Goal: Ask a question: Seek information or help from site administrators or community

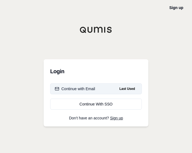
click at [80, 90] on div "Continue with Email" at bounding box center [75, 88] width 40 height 5
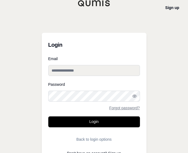
type input "**********"
click at [18, 78] on div "**********" at bounding box center [94, 81] width 188 height 162
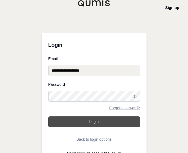
click at [59, 120] on button "Login" at bounding box center [94, 121] width 92 height 11
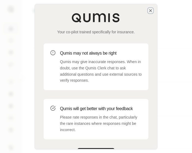
click at [150, 10] on icon "button" at bounding box center [151, 10] width 4 height 4
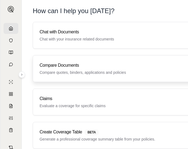
click at [76, 70] on p "Compare quotes, binders, applications and policies" at bounding box center [124, 72] width 168 height 5
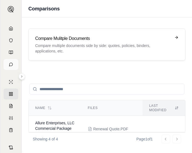
click at [9, 64] on icon at bounding box center [11, 64] width 4 height 4
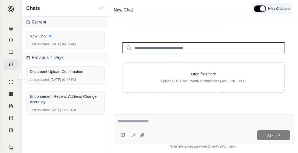
scroll to position [53, 0]
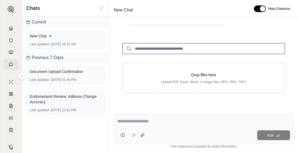
click at [143, 122] on textarea at bounding box center [203, 121] width 173 height 7
click at [144, 117] on div "Ask" at bounding box center [204, 129] width 180 height 30
click at [143, 125] on div at bounding box center [203, 122] width 173 height 8
click at [175, 128] on div "Ask" at bounding box center [204, 129] width 180 height 30
click at [139, 120] on textarea at bounding box center [203, 121] width 173 height 7
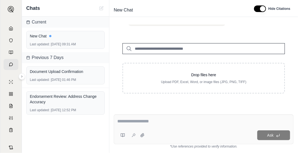
click at [142, 122] on textarea at bounding box center [203, 121] width 173 height 7
click at [143, 124] on textarea at bounding box center [203, 121] width 173 height 7
drag, startPoint x: 143, startPoint y: 124, endPoint x: 120, endPoint y: 140, distance: 27.8
click at [125, 117] on div "Ask" at bounding box center [204, 129] width 180 height 30
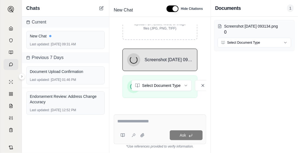
scroll to position [141, 0]
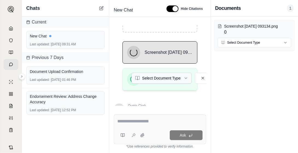
click at [165, 73] on html "M Chats Current New Chat Last updated: [DATE] 09:31 AM Previous 7 Days Document…" at bounding box center [149, 76] width 298 height 153
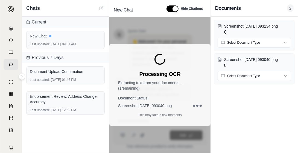
click at [173, 84] on p "Extracting text from your documents... ( 1 remaining)" at bounding box center [160, 85] width 84 height 11
click at [172, 83] on p "Extracting text from your documents... ( 1 remaining)" at bounding box center [160, 85] width 84 height 11
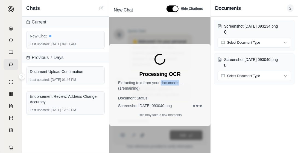
click at [172, 83] on p "Extracting text from your documents... ( 1 remaining)" at bounding box center [160, 85] width 84 height 11
click at [168, 83] on p "Extracting text from your documents... ( 1 remaining)" at bounding box center [160, 85] width 84 height 11
click at [170, 82] on p "Extracting text from your documents... ( 1 remaining)" at bounding box center [160, 85] width 84 height 11
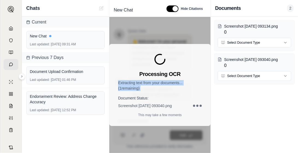
drag, startPoint x: 170, startPoint y: 82, endPoint x: 158, endPoint y: 85, distance: 11.8
click at [158, 85] on p "Extracting text from your documents... ( 1 remaining)" at bounding box center [160, 85] width 84 height 11
click at [154, 89] on p "Extracting text from your documents... ( 1 remaining)" at bounding box center [160, 85] width 84 height 11
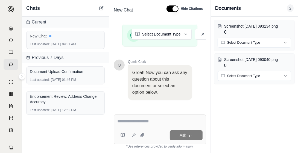
scroll to position [223, 0]
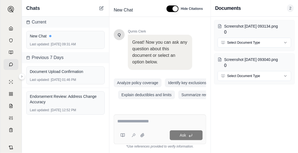
drag, startPoint x: 124, startPoint y: 122, endPoint x: 123, endPoint y: 115, distance: 7.0
click at [125, 120] on textarea at bounding box center [159, 121] width 85 height 7
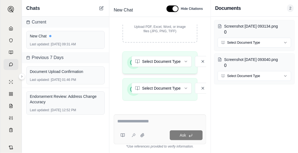
scroll to position [113, 0]
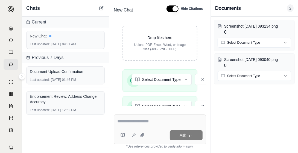
click at [159, 82] on html "M Chats Current New Chat Last updated: [DATE] 09:31 AM Previous 7 Days Document…" at bounding box center [149, 76] width 298 height 153
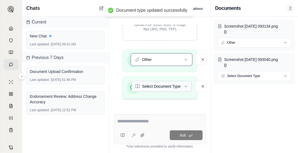
scroll to position [141, 0]
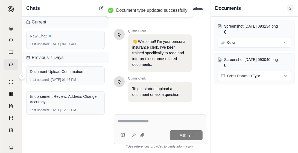
click at [159, 76] on span "Qumis Clerk" at bounding box center [160, 78] width 64 height 4
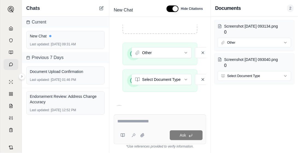
scroll to position [164, 0]
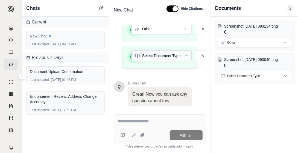
click at [150, 57] on html "Document type updated successfully M Chats Current New Chat Last updated: [DATE…" at bounding box center [149, 76] width 298 height 153
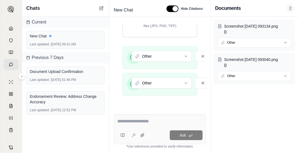
scroll to position [223, 0]
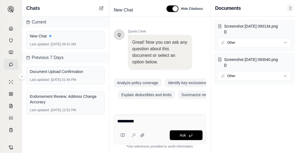
type textarea "**********"
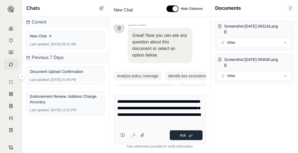
type textarea "**********"
click at [181, 134] on span "Ask" at bounding box center [182, 135] width 6 height 4
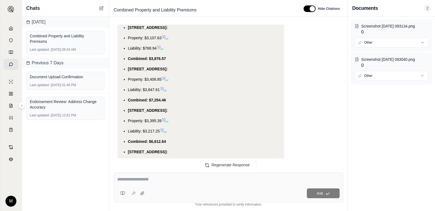
scroll to position [582, 0]
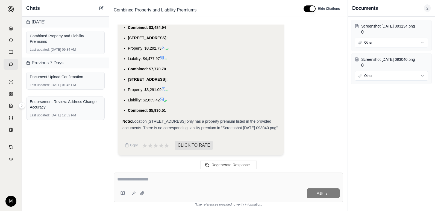
click at [154, 98] on span "Liability: $2,639.42" at bounding box center [144, 100] width 32 height 4
click at [152, 87] on li "Property: $3,291.09" at bounding box center [203, 90] width 151 height 7
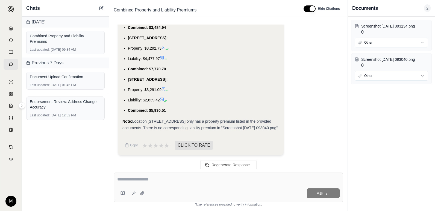
drag, startPoint x: 152, startPoint y: 80, endPoint x: 182, endPoint y: 81, distance: 30.0
click at [182, 87] on li "Property: $3,291.09" at bounding box center [203, 90] width 151 height 7
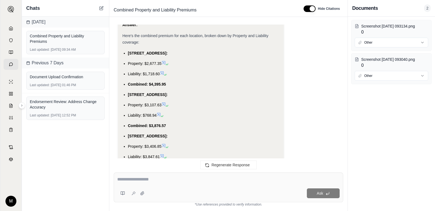
scroll to position [418, 0]
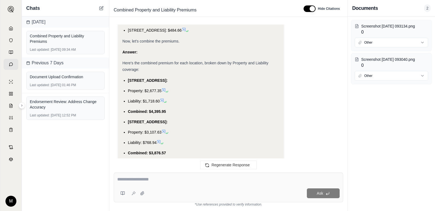
click at [150, 100] on span "Liability: $1,718.60" at bounding box center [144, 101] width 32 height 4
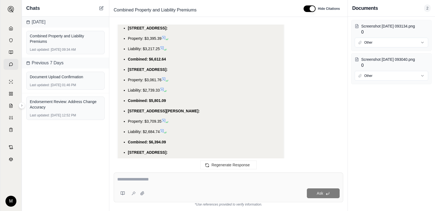
scroll to position [582, 0]
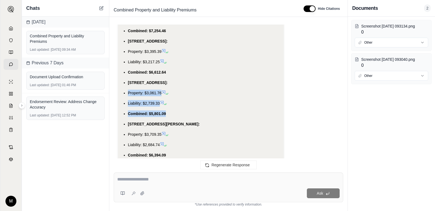
drag, startPoint x: 173, startPoint y: 113, endPoint x: 127, endPoint y: 90, distance: 51.4
click at [127, 90] on ul "[STREET_ADDRESS]: Property: $2,677.35 Liability: $1,718.60 Combined: $4,395.95 …" at bounding box center [200, 160] width 157 height 494
copy ul "Property: $3,061.76 Liability: $2,739.33 Combined: $5,801.09"
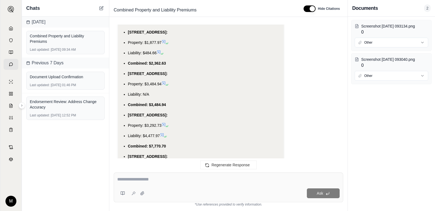
scroll to position [855, 0]
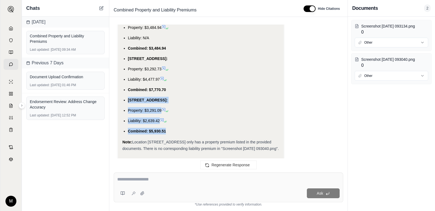
drag, startPoint x: 170, startPoint y: 130, endPoint x: 128, endPoint y: 102, distance: 50.0
click at [192, 121] on li "Liability: $2,639.42" at bounding box center [203, 121] width 151 height 7
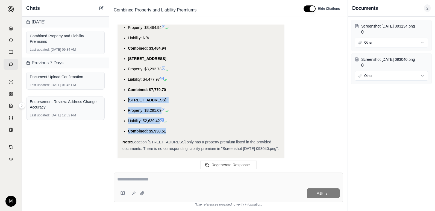
drag, startPoint x: 182, startPoint y: 124, endPoint x: 129, endPoint y: 99, distance: 59.2
drag, startPoint x: 129, startPoint y: 99, endPoint x: 136, endPoint y: 100, distance: 7.5
click at [136, 100] on span "[STREET_ADDRESS]:" at bounding box center [148, 100] width 40 height 4
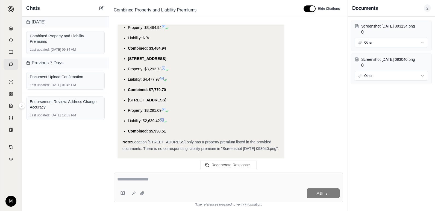
click at [135, 100] on span "[STREET_ADDRESS]:" at bounding box center [148, 100] width 40 height 4
drag, startPoint x: 135, startPoint y: 100, endPoint x: 188, endPoint y: 101, distance: 53.5
click at [188, 101] on li "[STREET_ADDRESS]:" at bounding box center [203, 100] width 151 height 7
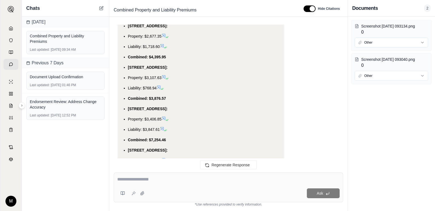
scroll to position [418, 0]
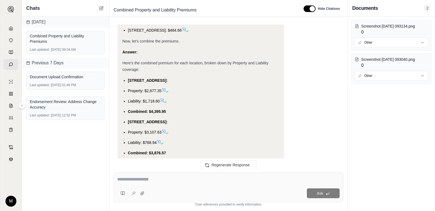
click at [167, 111] on li "Combined: $4,395.95" at bounding box center [203, 111] width 151 height 7
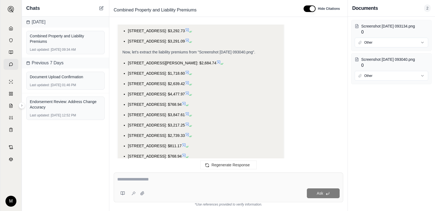
scroll to position [254, 0]
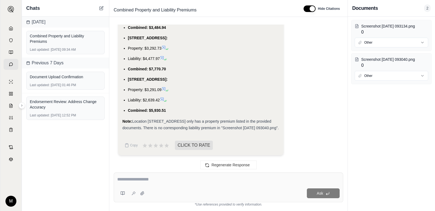
click at [164, 98] on icon at bounding box center [161, 99] width 3 height 3
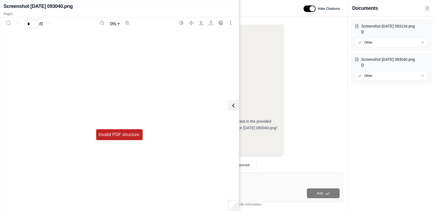
click at [185, 9] on div "Screenshot [DATE] 093040.png" at bounding box center [120, 6] width 232 height 8
click at [192, 76] on li "[STREET_ADDRESS]:" at bounding box center [203, 79] width 151 height 7
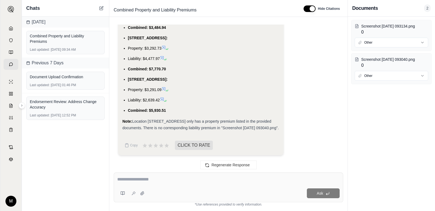
click at [161, 153] on div "Ask" at bounding box center [228, 188] width 229 height 30
click at [192, 153] on textarea "**********" at bounding box center [228, 179] width 222 height 7
click at [192, 153] on div "**********" at bounding box center [228, 180] width 222 height 8
click at [192, 153] on textarea "**********" at bounding box center [228, 179] width 222 height 7
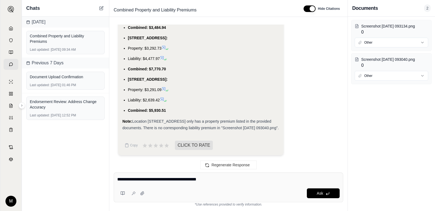
type textarea "**********"
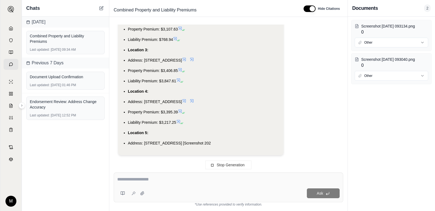
click at [134, 153] on div "Stop Generation" at bounding box center [228, 165] width 238 height 13
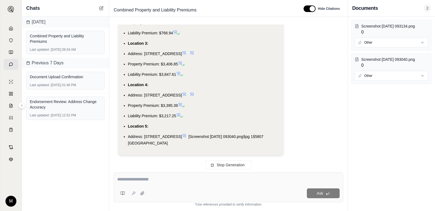
click at [141, 153] on textarea at bounding box center [228, 179] width 222 height 7
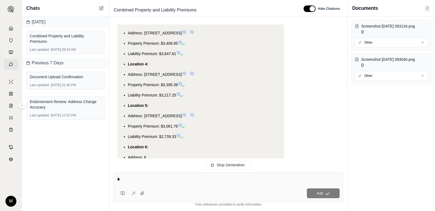
scroll to position [1276, 0]
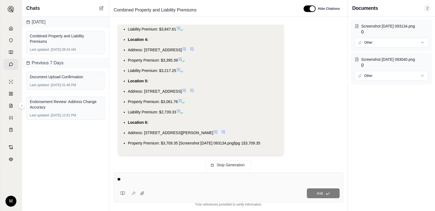
type textarea "*"
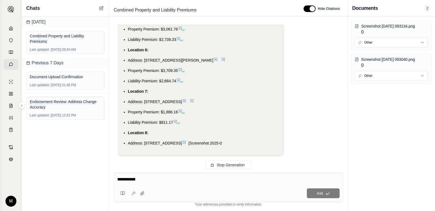
type textarea "**********"
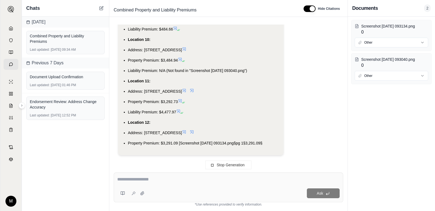
type textarea "*"
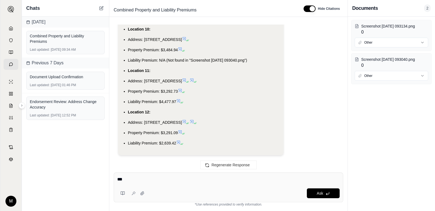
scroll to position [1546, 0]
type textarea "*****"
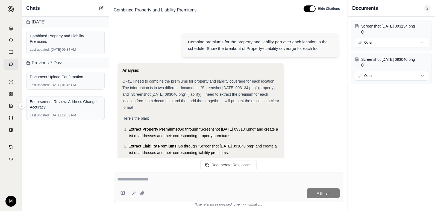
scroll to position [1577, 0]
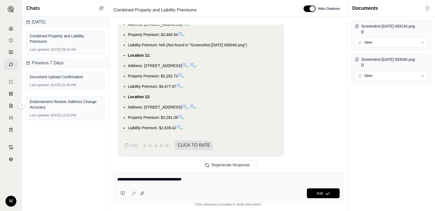
type textarea "**********"
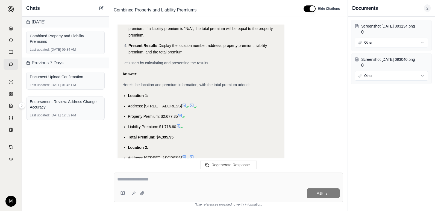
scroll to position [1829, 0]
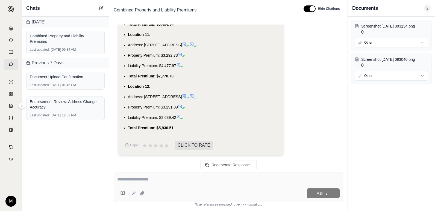
drag, startPoint x: 143, startPoint y: 99, endPoint x: 210, endPoint y: 89, distance: 67.6
click at [192, 89] on li "Location 12:" at bounding box center [203, 86] width 151 height 7
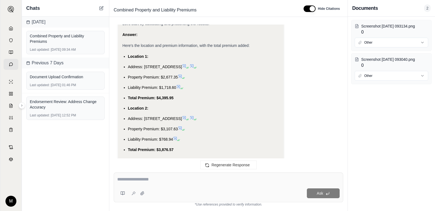
scroll to position [1856, 0]
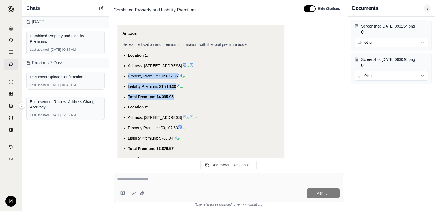
drag, startPoint x: 129, startPoint y: 83, endPoint x: 175, endPoint y: 100, distance: 49.2
copy ul "Property Premium: $2,677.35 Liability Premium: $1,718.60 Total Premium: $4,395.…"
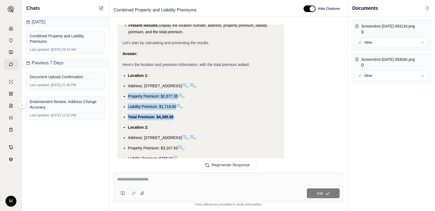
scroll to position [1829, 0]
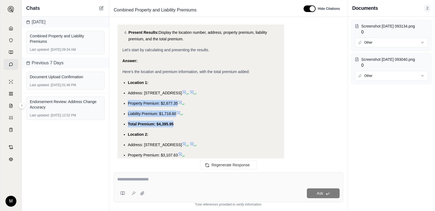
click at [192, 127] on li "Total Premium: $4,395.95" at bounding box center [203, 124] width 151 height 7
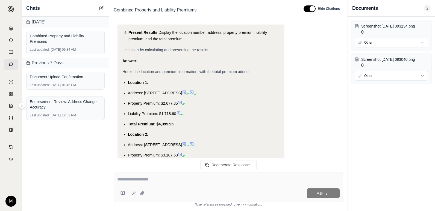
click at [174, 127] on li "Total Premium: $4,395.95" at bounding box center [203, 124] width 151 height 7
click at [163, 96] on li "Address: [STREET_ADDRESS]" at bounding box center [203, 93] width 151 height 7
drag, startPoint x: 143, startPoint y: 100, endPoint x: 188, endPoint y: 99, distance: 45.3
click at [182, 95] on span "Address: [STREET_ADDRESS]" at bounding box center [155, 93] width 54 height 4
copy span "[STREET_ADDRESS]"
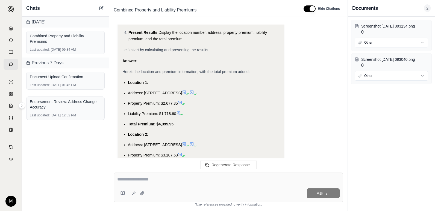
scroll to position [2402, 0]
